Goal: Information Seeking & Learning: Learn about a topic

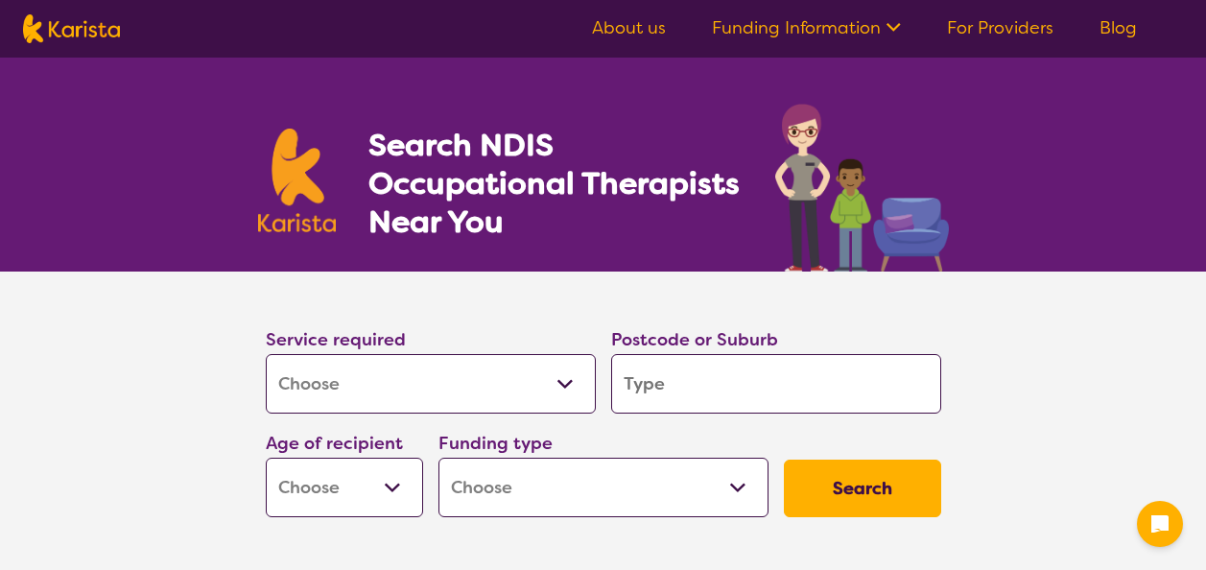
select select "[MEDICAL_DATA]"
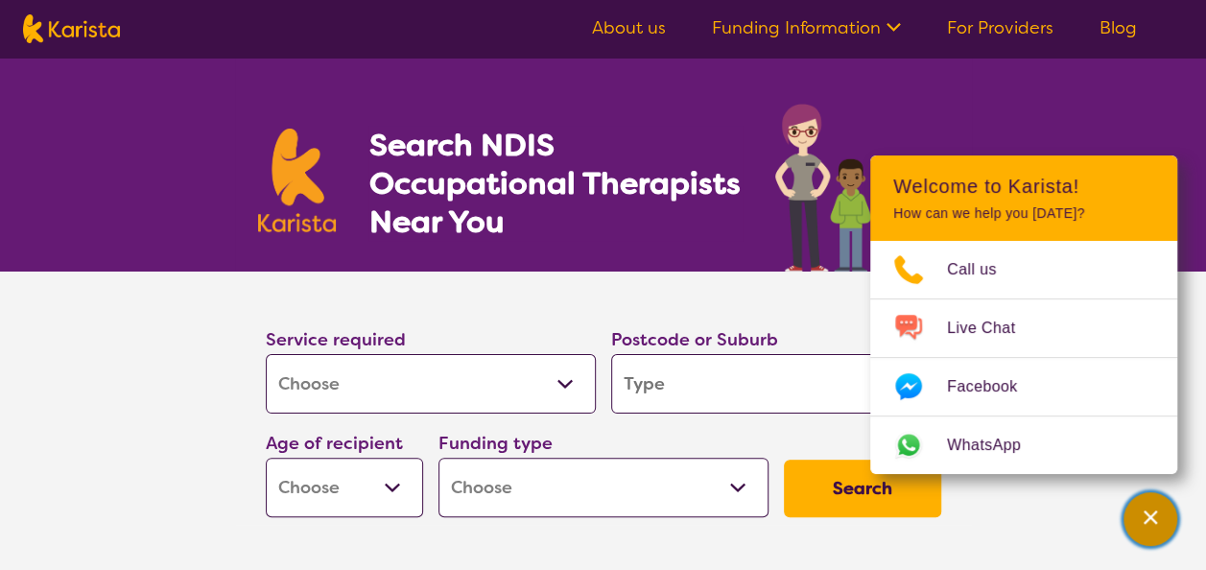
click at [1138, 510] on div "Channel Menu" at bounding box center [1150, 519] width 38 height 42
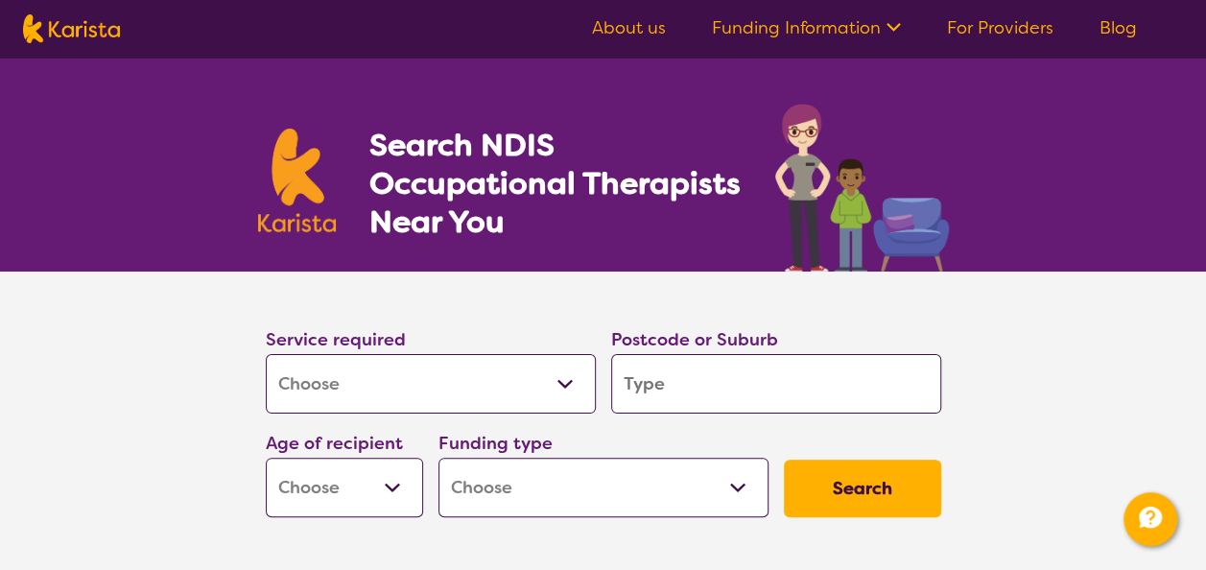
click at [687, 391] on input "search" at bounding box center [776, 383] width 330 height 59
type input "L"
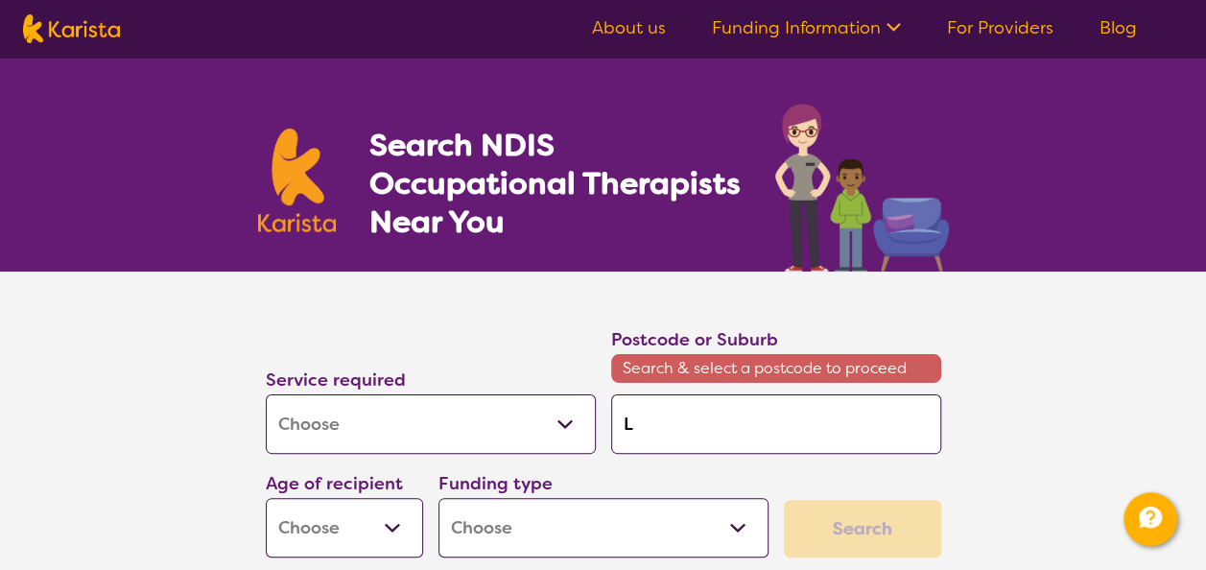
type input "La"
type input "[PERSON_NAME]"
type input "Laun"
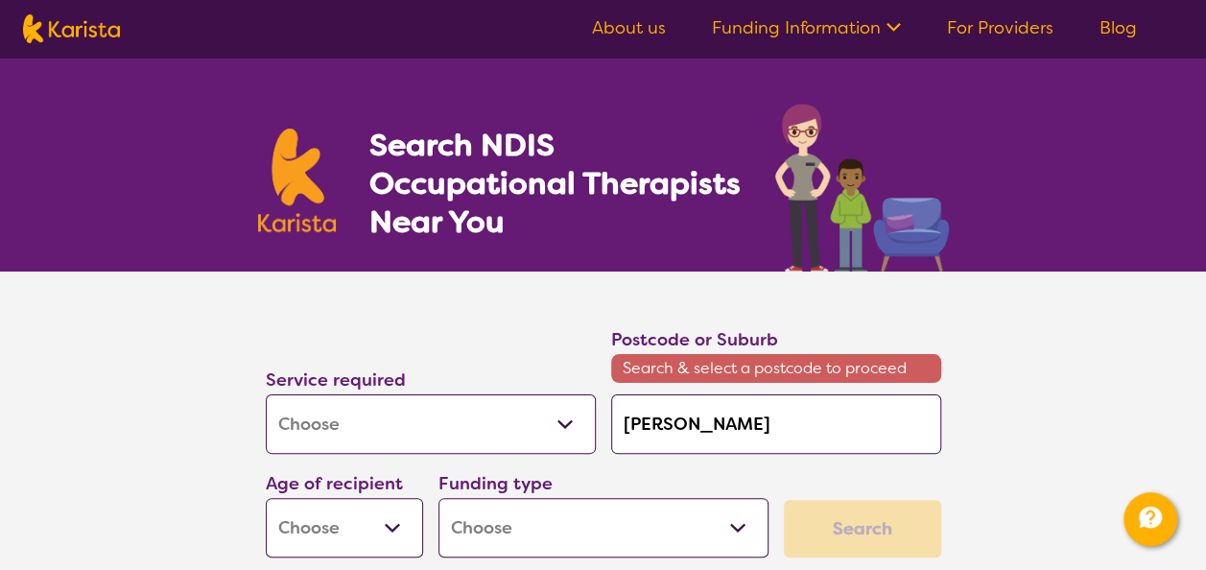
type input "Laun"
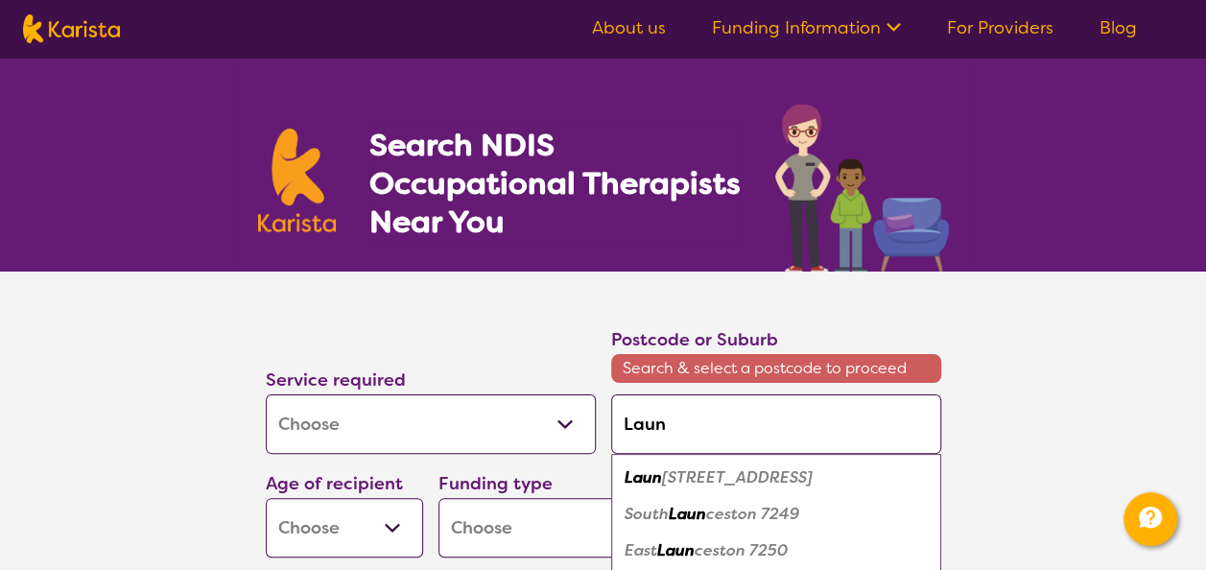
type input "Launc"
type input "Launce"
type input "Launces"
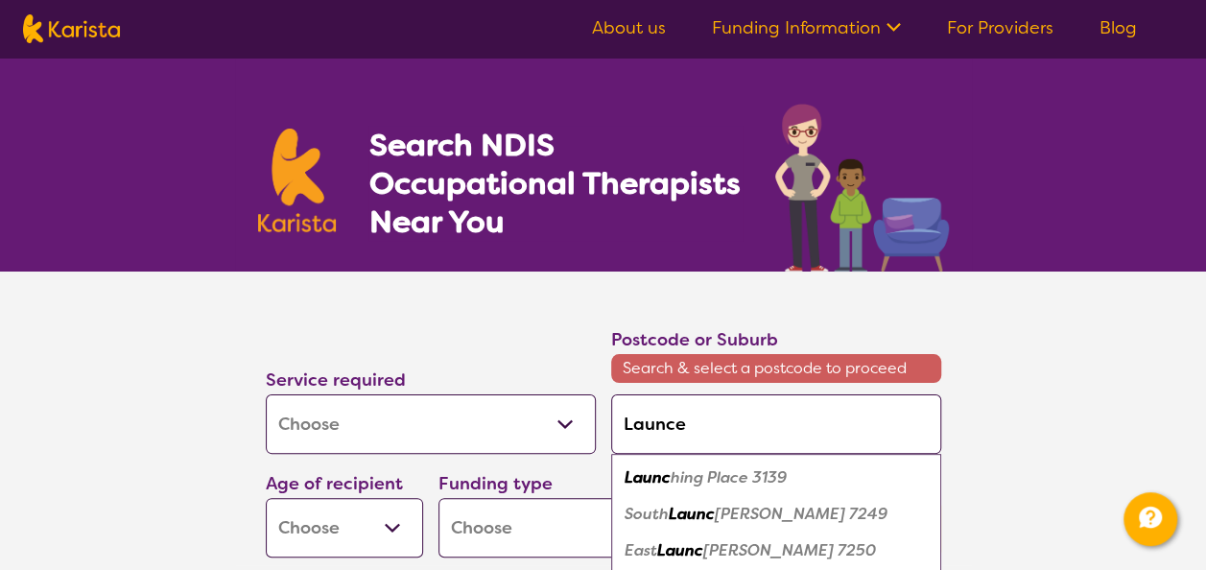
type input "Launces"
type input "Launcest"
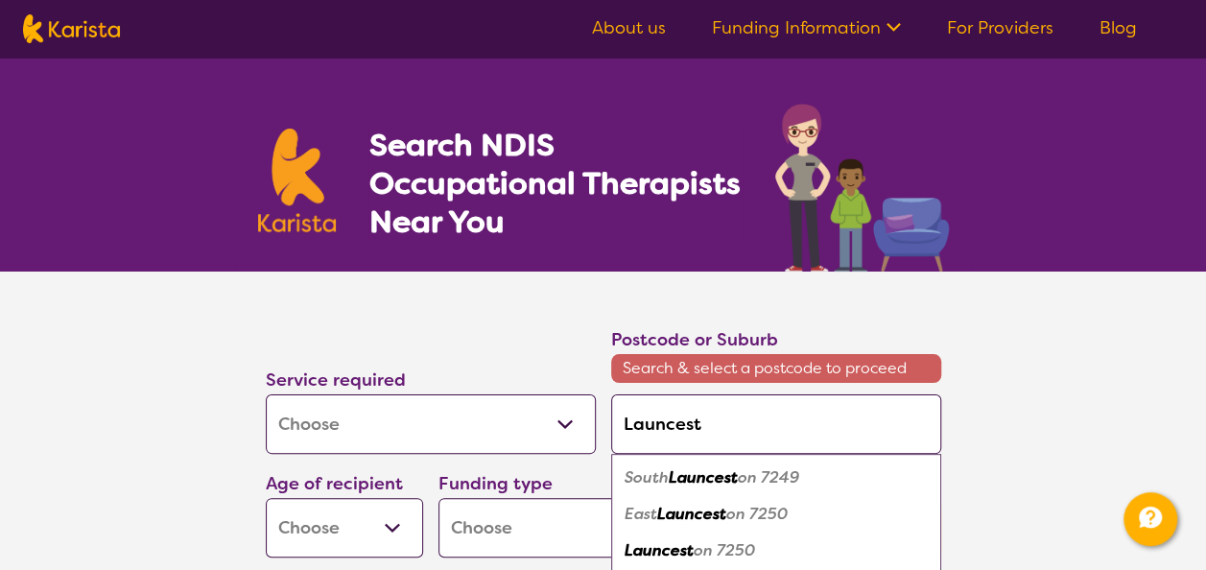
type input "Launcesto"
type input "Launceston"
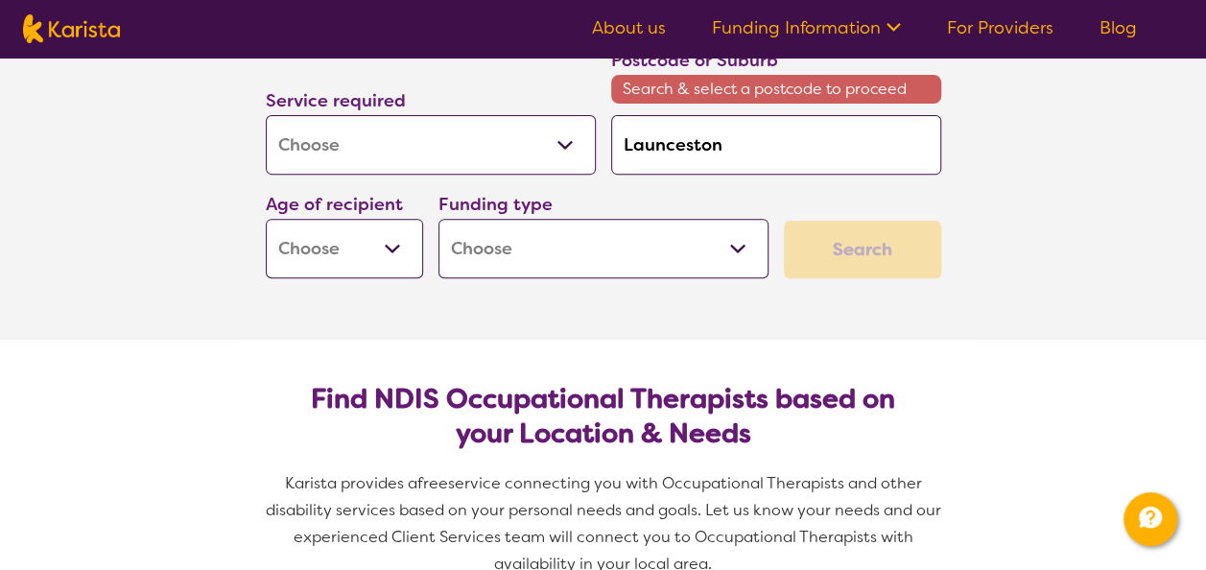
scroll to position [288, 0]
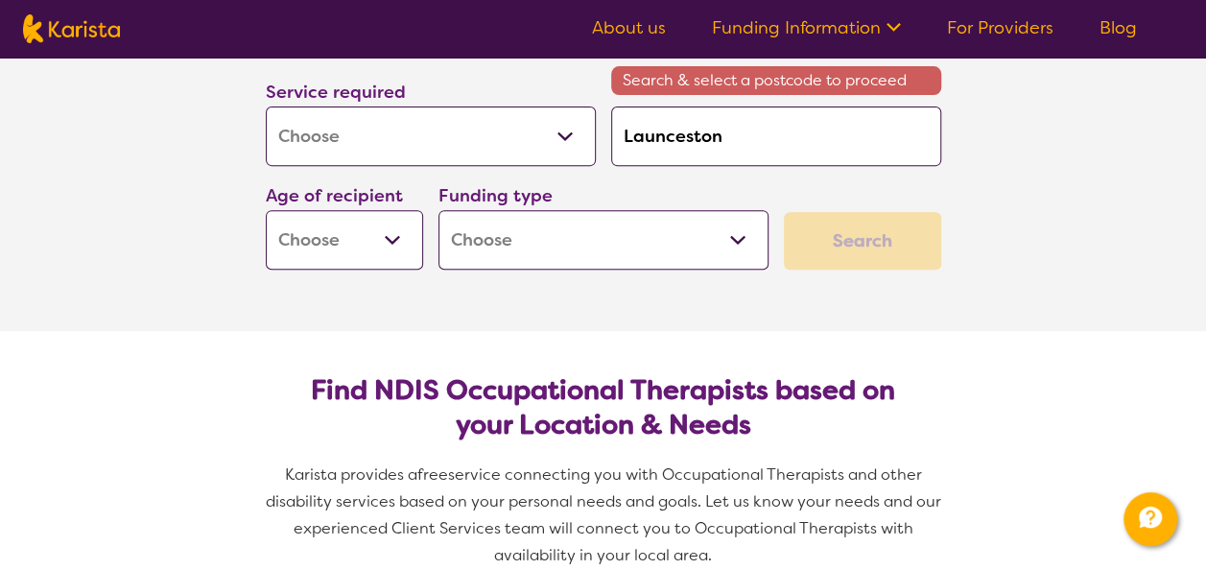
click at [403, 237] on select "Early Childhood - 0 to 9 Child - 10 to 11 Adolescent - 12 to 17 Adult - 18 to 6…" at bounding box center [344, 239] width 157 height 59
select select "AS"
click at [266, 210] on select "Early Childhood - 0 to 9 Child - 10 to 11 Adolescent - 12 to 17 Adult - 18 to 6…" at bounding box center [344, 239] width 157 height 59
select select "AS"
click at [733, 243] on select "Home Care Package (HCP) National Disability Insurance Scheme (NDIS) I don't know" at bounding box center [604, 239] width 330 height 59
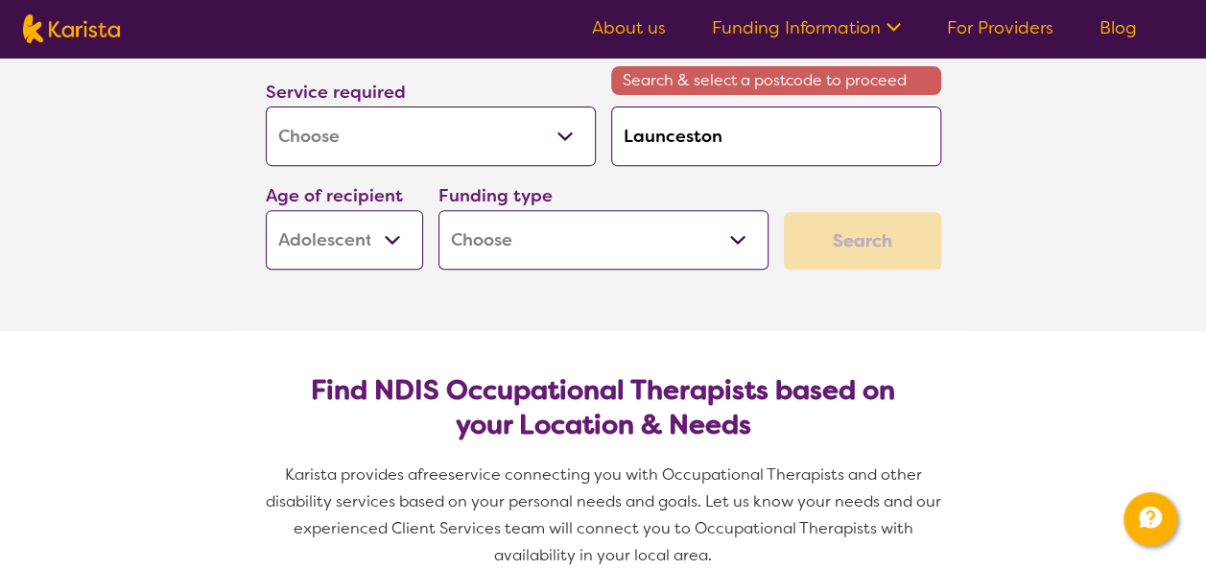
select select "NDIS"
click at [439, 210] on select "Home Care Package (HCP) National Disability Insurance Scheme (NDIS) I don't know" at bounding box center [604, 239] width 330 height 59
select select "NDIS"
click at [822, 240] on div "Search" at bounding box center [862, 241] width 157 height 58
click at [724, 130] on input "Launceston" at bounding box center [776, 136] width 330 height 59
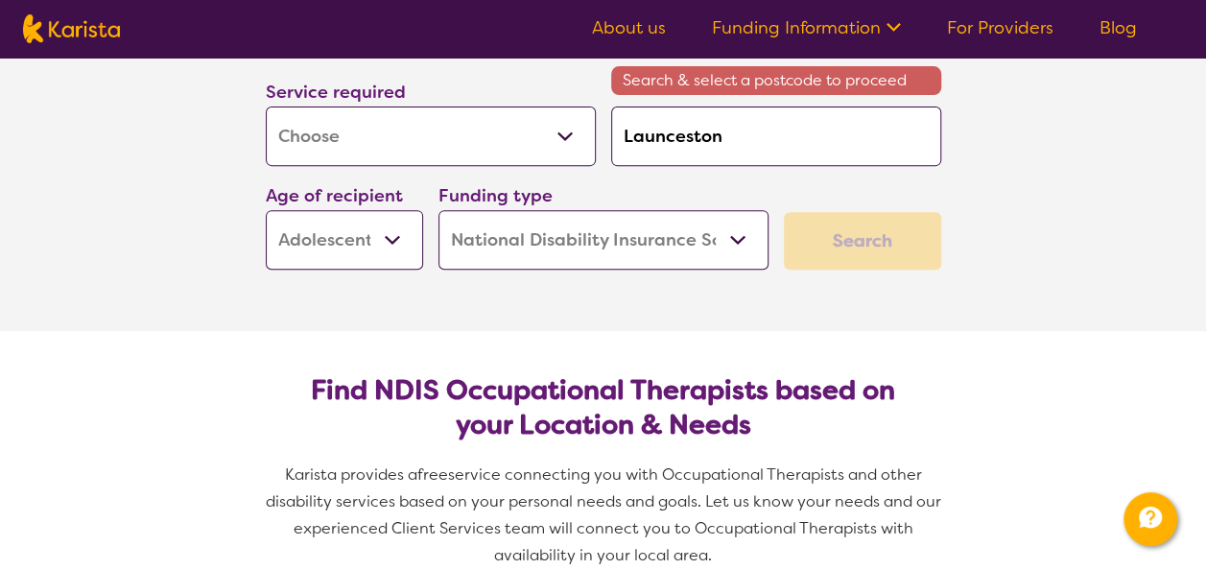
type input "Launceston"
type input "Launceston 7"
type input "Launceston 72"
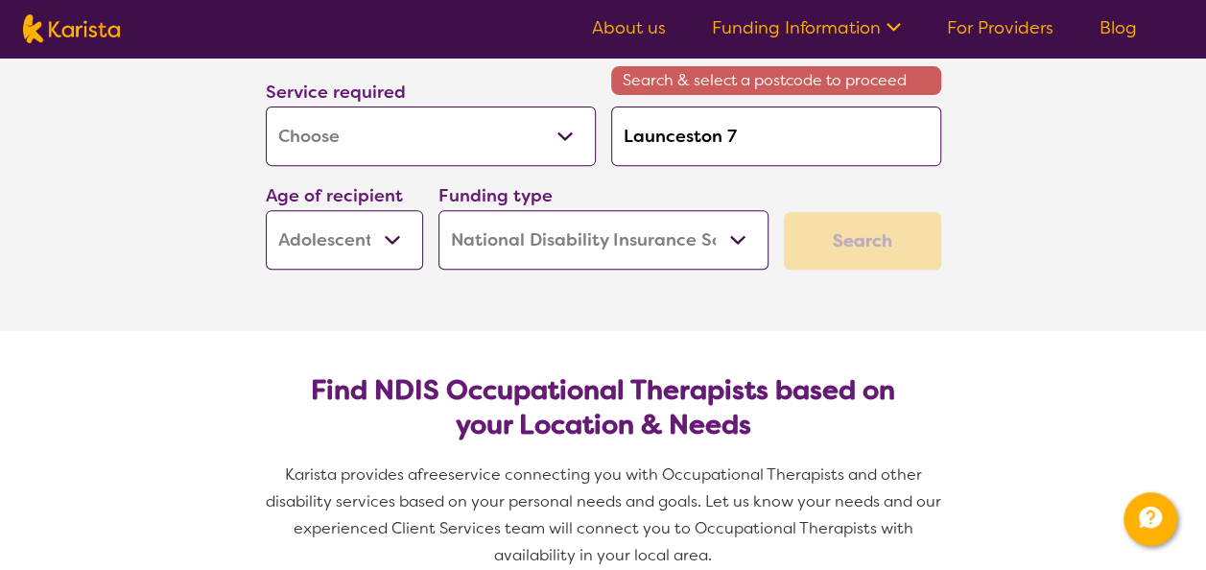
type input "Launceston 72"
type input "Launceston 725"
type input "Launceston 7250"
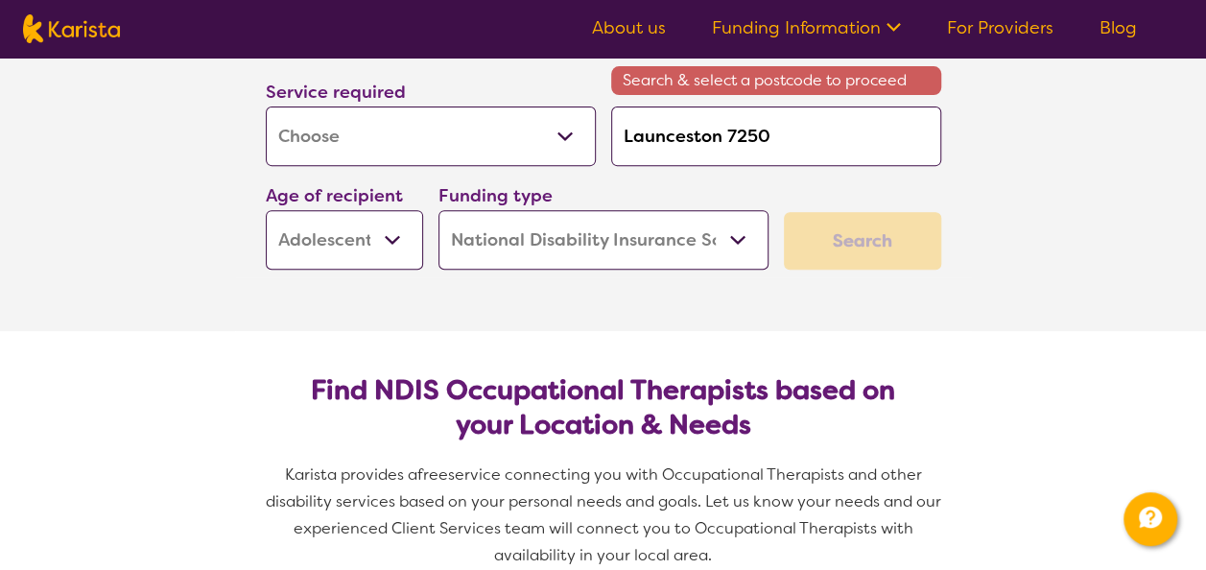
type input "Launceston 7250"
click at [724, 319] on section "Service required Allied Health Assistant Assessment ([MEDICAL_DATA] or [MEDICAL…" at bounding box center [604, 157] width 768 height 347
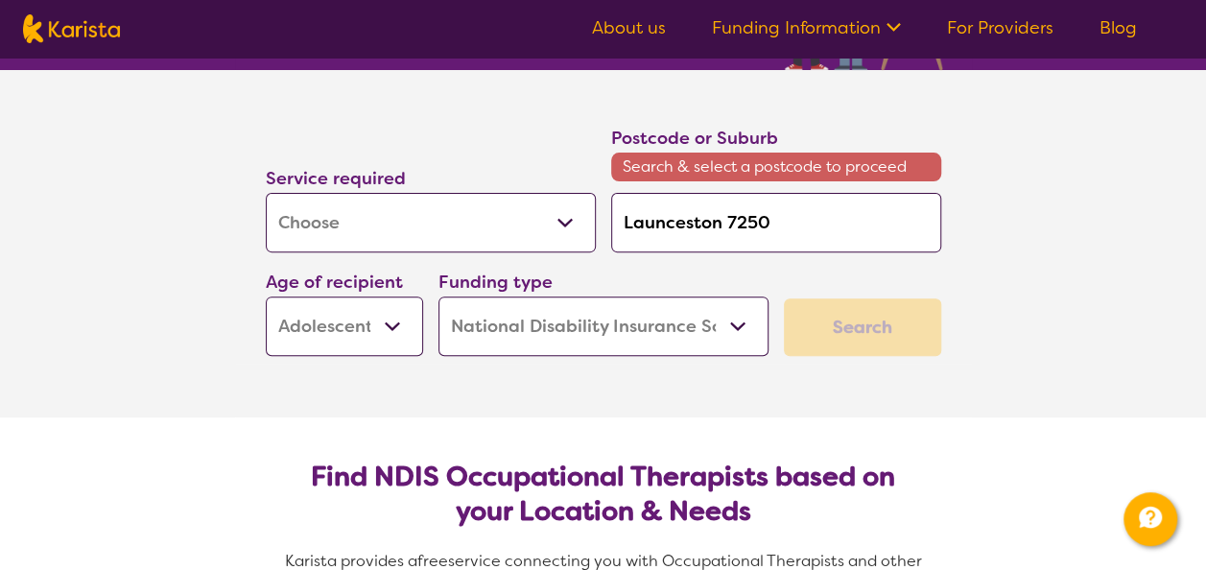
scroll to position [192, 0]
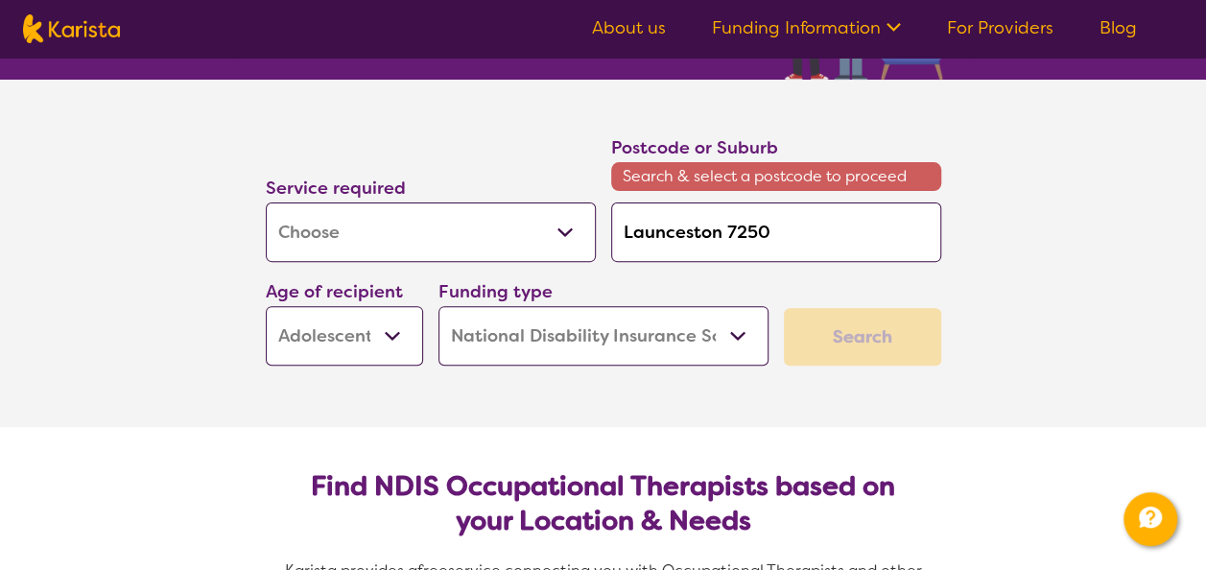
click at [862, 332] on div "Search" at bounding box center [862, 337] width 157 height 58
click at [754, 164] on span "Search & select a postcode to proceed" at bounding box center [776, 176] width 330 height 29
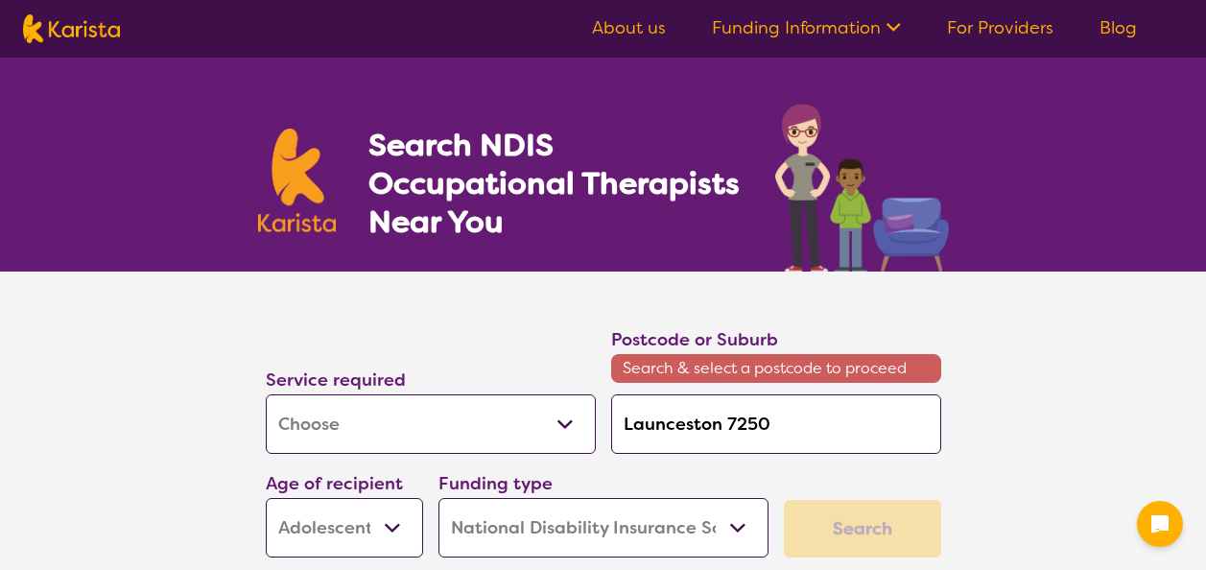
select select "[MEDICAL_DATA]"
select select "AS"
select select "NDIS"
select select "[MEDICAL_DATA]"
select select "AS"
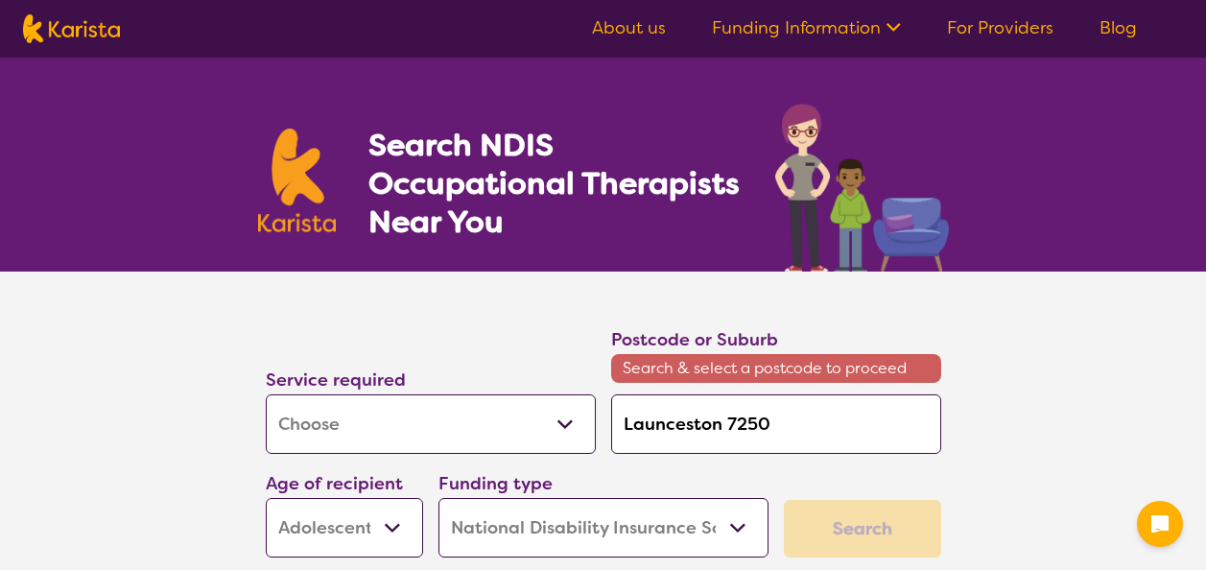
select select "NDIS"
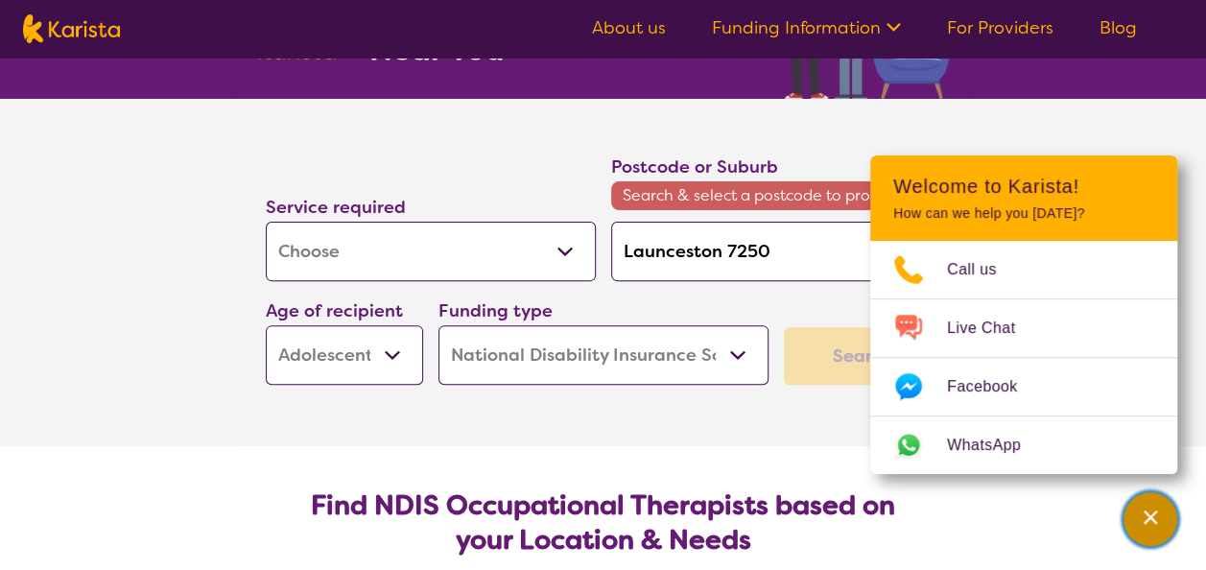
click at [1151, 518] on icon "Channel Menu" at bounding box center [1150, 516] width 13 height 13
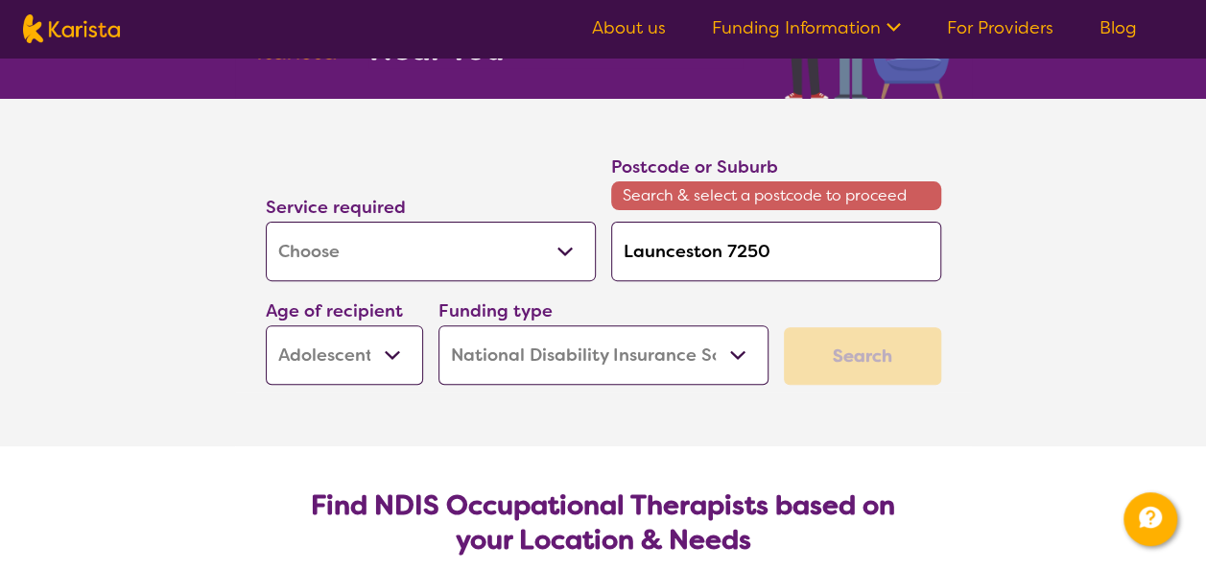
click at [861, 339] on div "Search" at bounding box center [862, 356] width 157 height 58
click at [864, 344] on div "Search" at bounding box center [862, 356] width 157 height 58
click at [791, 261] on input "Launceston 7250" at bounding box center [776, 251] width 330 height 59
click at [726, 249] on input "Launceston 7250" at bounding box center [776, 251] width 330 height 59
type input "Launceston7250"
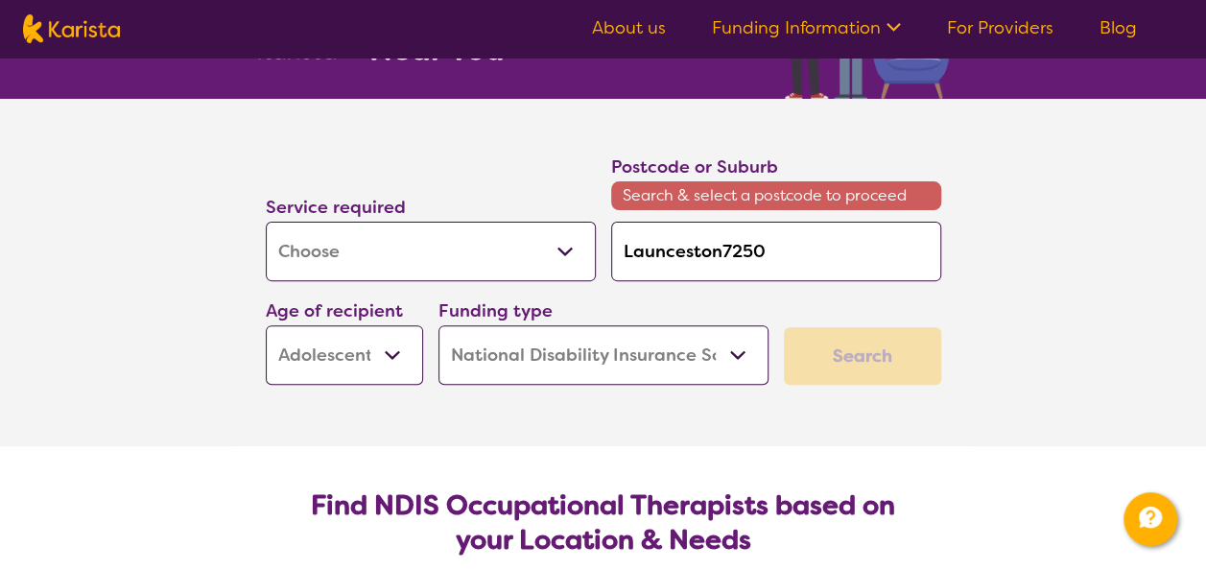
type input "Launceston7250"
type input "Launcesto7250"
type input "Launcest7250"
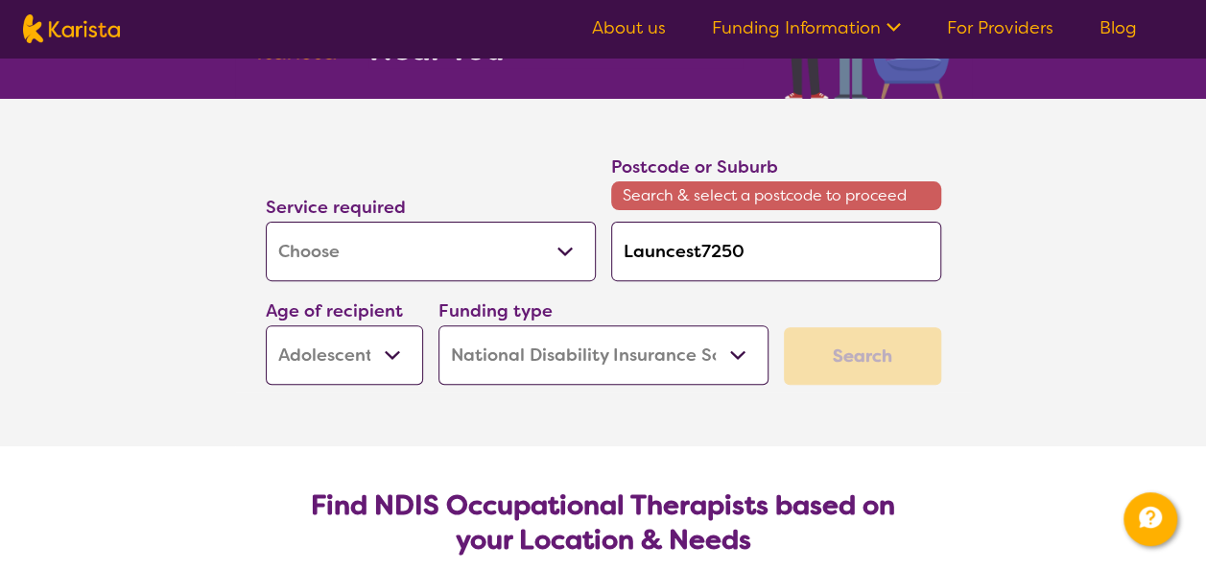
type input "Launces7250"
type input "Launce7250"
type input "Launc7250"
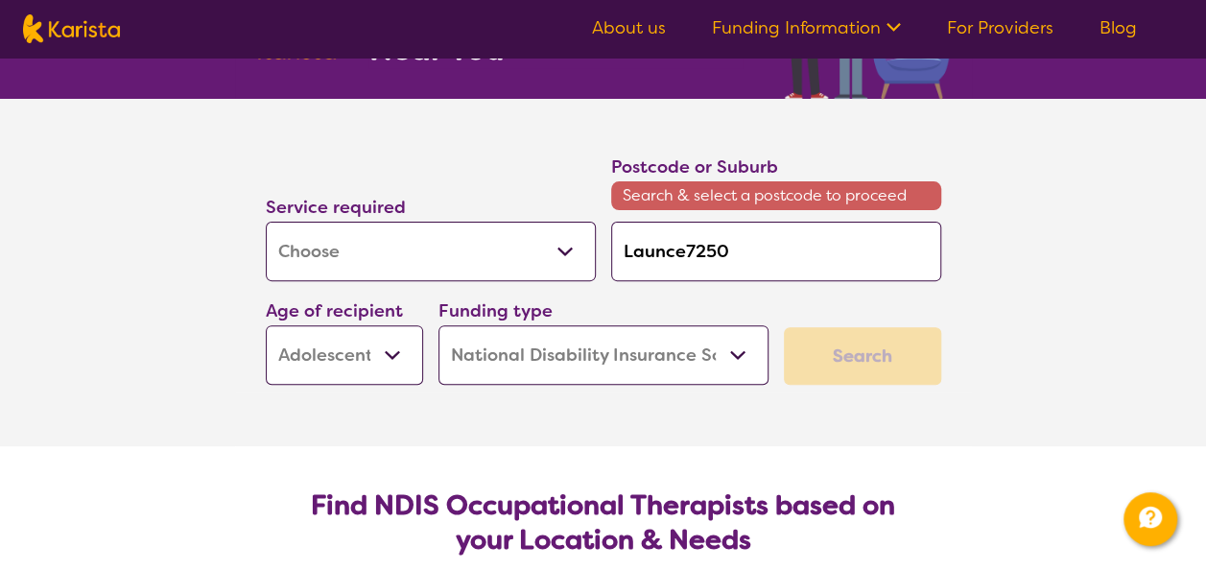
type input "Launc7250"
type input "Laun7250"
type input "Lau7250"
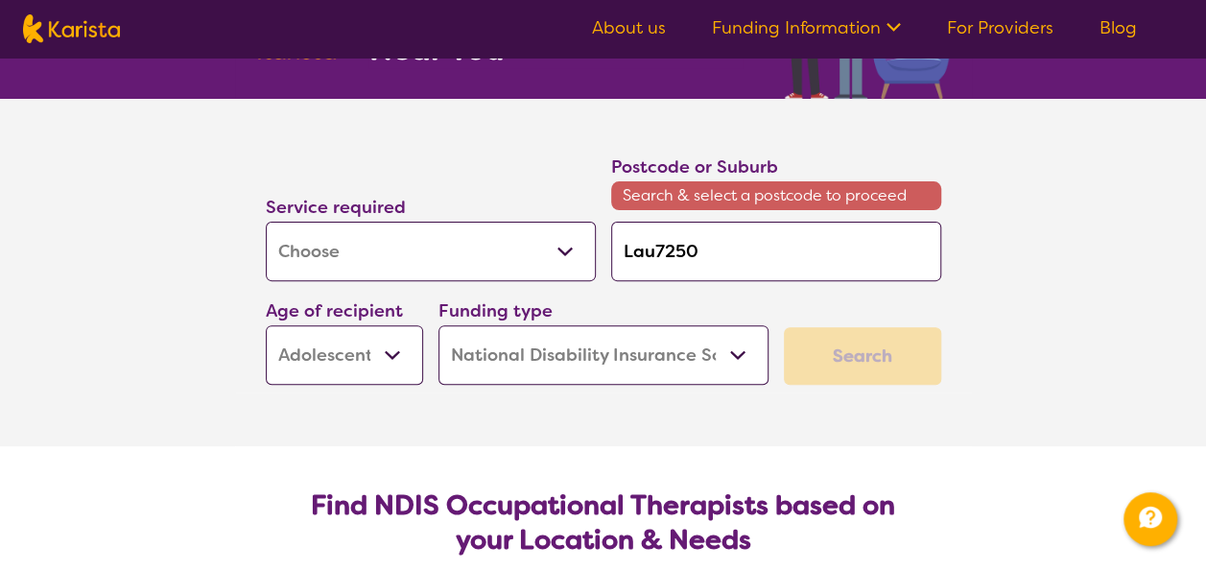
type input "La7250"
type input "L7250"
type input "7250"
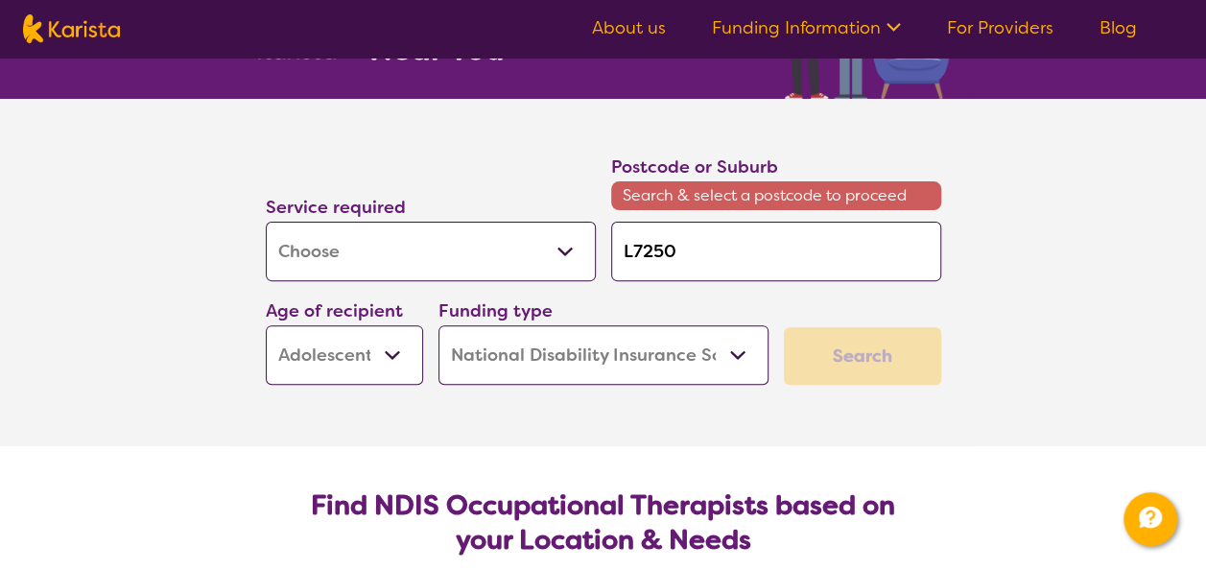
type input "7250"
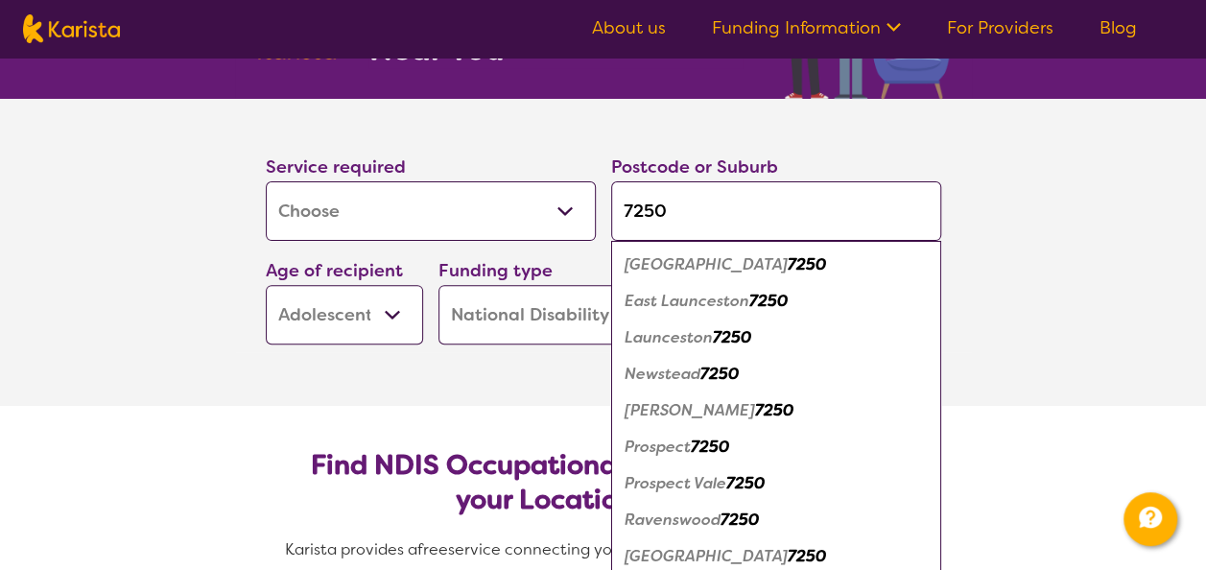
type input "7250"
click at [732, 332] on em "7250" at bounding box center [732, 337] width 38 height 20
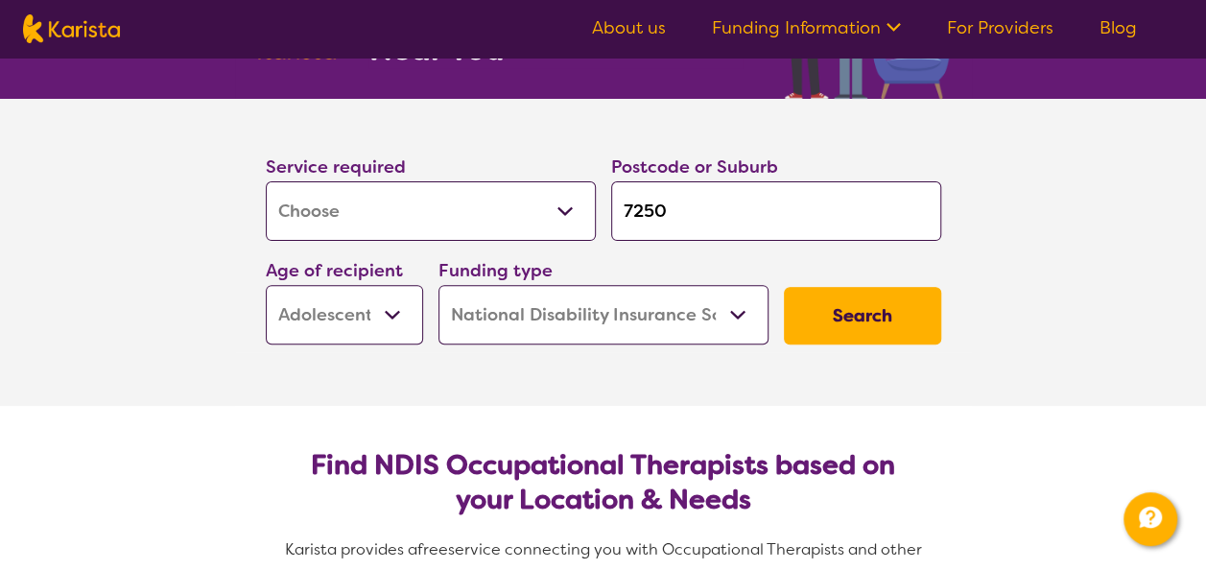
click at [872, 307] on button "Search" at bounding box center [862, 316] width 157 height 58
